Goal: Transaction & Acquisition: Purchase product/service

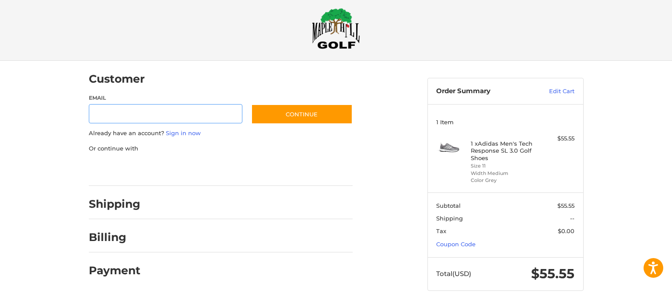
scroll to position [12, 0]
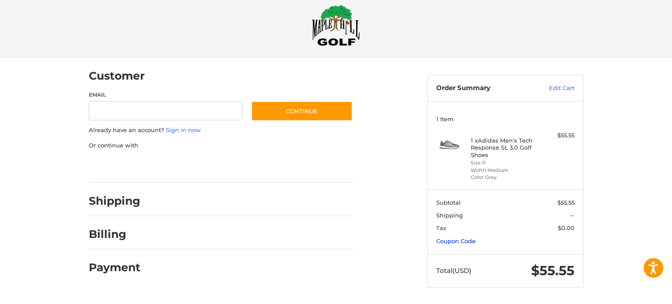
click at [452, 240] on link "Coupon Code" at bounding box center [455, 241] width 39 height 7
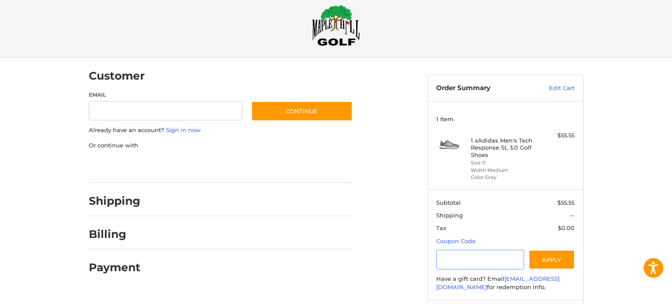
click at [447, 264] on input "Gift Certificate or Coupon Code" at bounding box center [480, 260] width 88 height 20
type input "*********"
click at [558, 259] on button "Apply" at bounding box center [552, 260] width 46 height 20
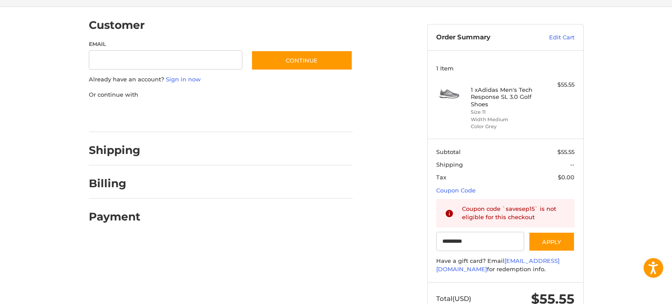
scroll to position [91, 0]
